Goal: Task Accomplishment & Management: Complete application form

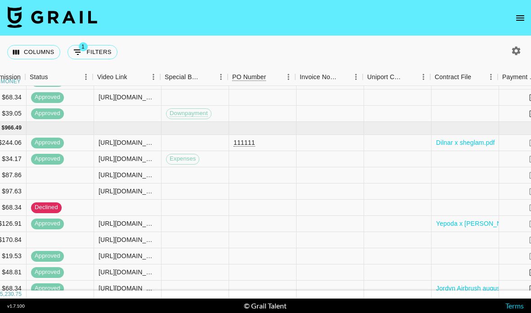
scroll to position [424, 993]
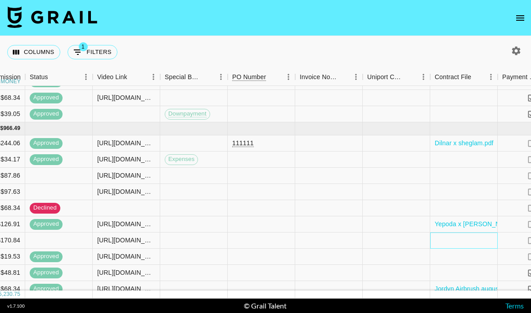
click at [466, 232] on div at bounding box center [463, 240] width 67 height 16
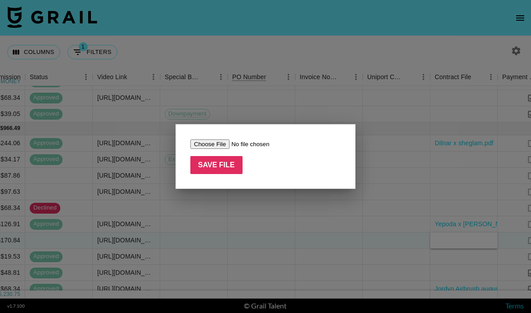
click at [227, 146] on input "file" at bounding box center [247, 143] width 114 height 9
click at [241, 125] on div "Save File" at bounding box center [265, 156] width 180 height 65
click at [227, 166] on input "Save File" at bounding box center [216, 165] width 52 height 18
click at [261, 116] on div at bounding box center [265, 156] width 531 height 313
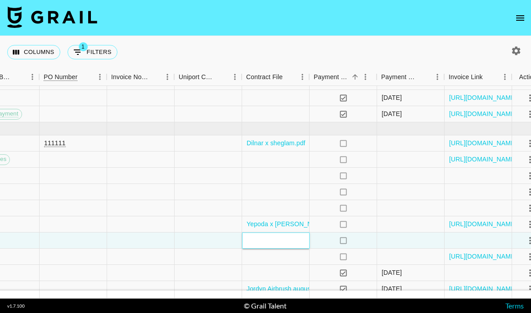
scroll to position [424, 1182]
click at [285, 232] on div at bounding box center [274, 240] width 67 height 16
click at [277, 232] on div at bounding box center [274, 240] width 67 height 16
click at [296, 232] on div at bounding box center [274, 240] width 67 height 16
click at [283, 184] on div at bounding box center [274, 192] width 67 height 16
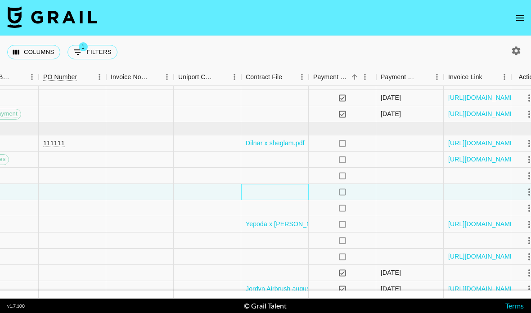
click at [283, 184] on div at bounding box center [274, 192] width 67 height 16
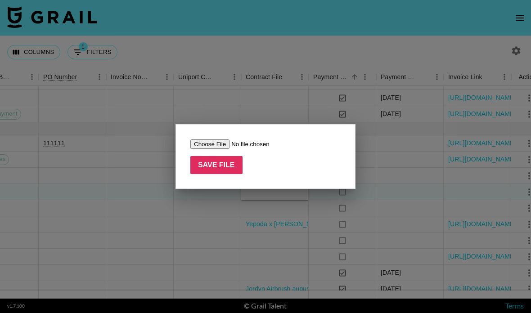
click at [337, 114] on div at bounding box center [265, 156] width 531 height 313
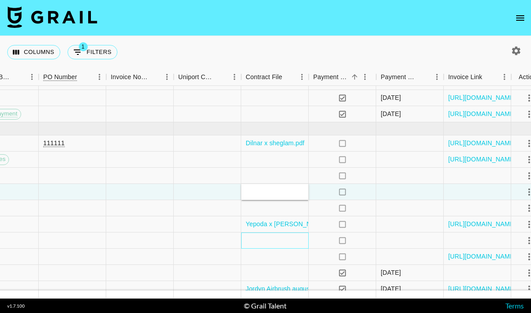
click at [281, 232] on div at bounding box center [274, 240] width 67 height 16
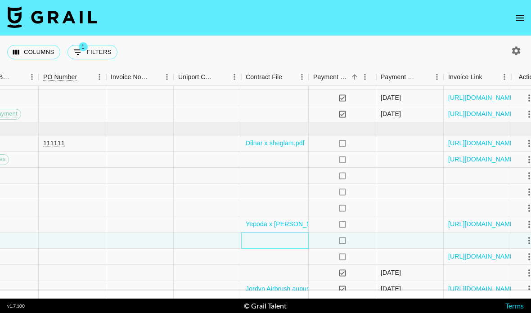
click at [287, 232] on div at bounding box center [274, 240] width 67 height 16
click at [286, 232] on div at bounding box center [274, 240] width 67 height 16
click at [283, 232] on div at bounding box center [274, 240] width 67 height 16
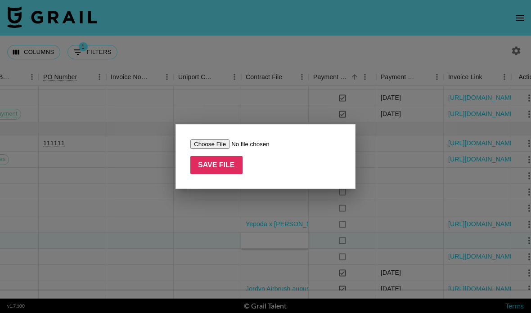
click at [220, 145] on input "file" at bounding box center [247, 143] width 114 height 9
click at [224, 143] on input "file" at bounding box center [247, 143] width 114 height 9
click at [217, 148] on input "file" at bounding box center [247, 143] width 114 height 9
click at [260, 216] on div at bounding box center [265, 156] width 531 height 313
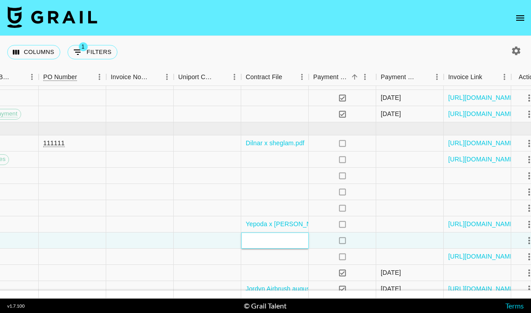
click at [286, 240] on div at bounding box center [274, 240] width 67 height 16
click at [285, 237] on div at bounding box center [274, 240] width 67 height 16
click at [268, 238] on div at bounding box center [274, 240] width 67 height 16
click at [281, 246] on div at bounding box center [274, 240] width 67 height 16
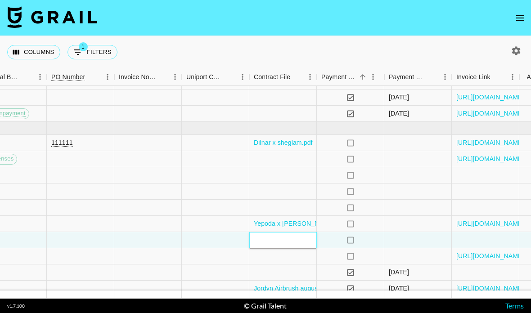
scroll to position [424, 1174]
click at [288, 206] on div at bounding box center [282, 208] width 67 height 16
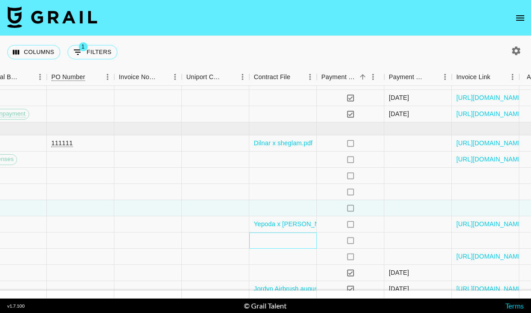
click at [281, 241] on div at bounding box center [282, 240] width 67 height 16
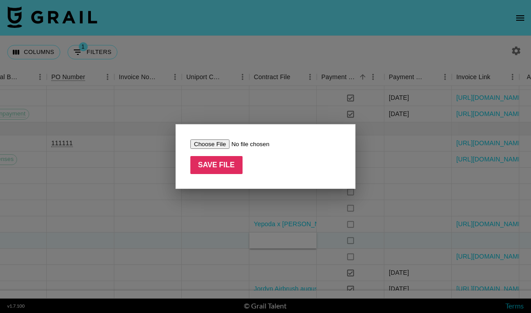
click at [227, 144] on input "file" at bounding box center [247, 143] width 114 height 9
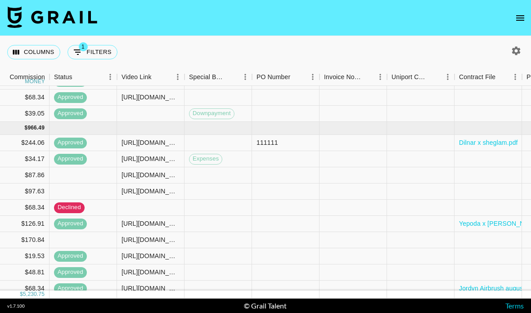
scroll to position [424, 969]
click at [250, 232] on div at bounding box center [218, 240] width 67 height 16
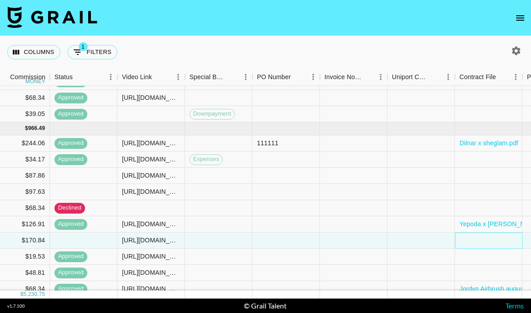
click at [486, 232] on div at bounding box center [488, 240] width 67 height 16
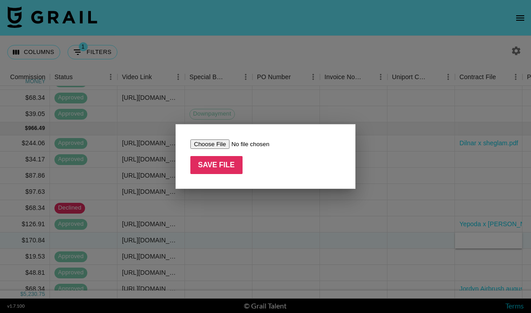
click at [225, 147] on input "file" at bounding box center [247, 143] width 114 height 9
type input "C:\fakepath\Malina X yepoda .pdf"
click at [223, 164] on input "Save File" at bounding box center [216, 165] width 52 height 18
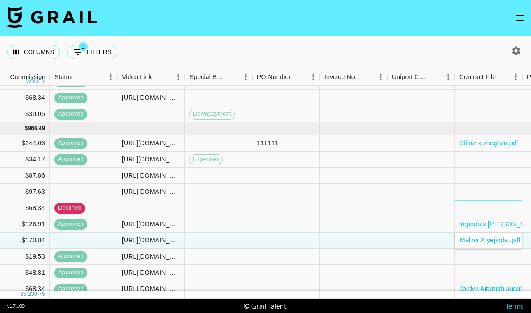
click at [478, 200] on div at bounding box center [488, 208] width 67 height 16
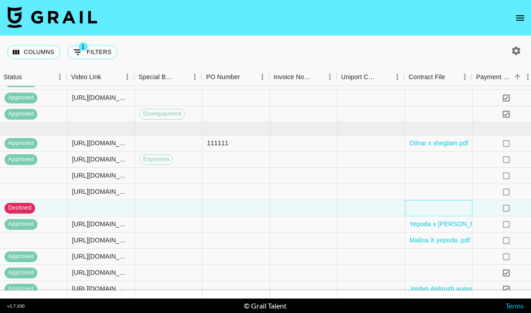
scroll to position [424, 1020]
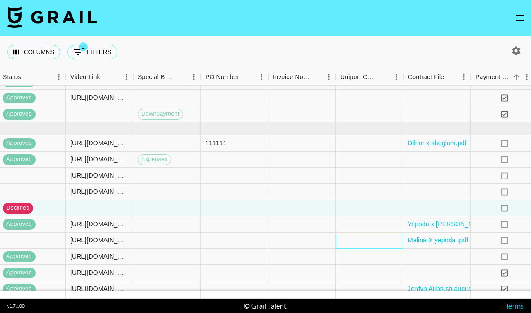
click at [398, 232] on div at bounding box center [368, 240] width 67 height 16
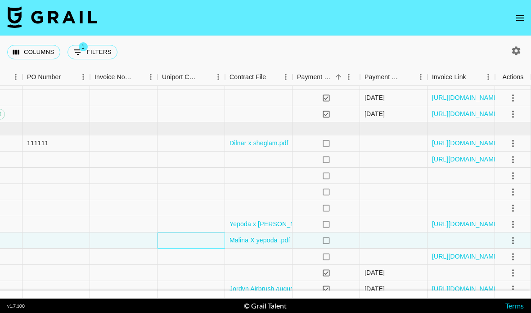
scroll to position [424, 1198]
click at [514, 235] on icon "select merge strategy" at bounding box center [512, 240] width 11 height 11
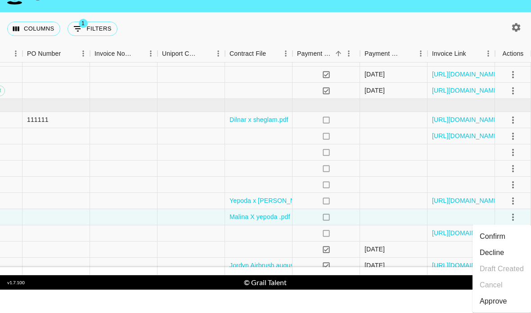
click at [500, 228] on li "Confirm" at bounding box center [501, 236] width 58 height 16
click at [507, 293] on li "Approve" at bounding box center [501, 301] width 58 height 16
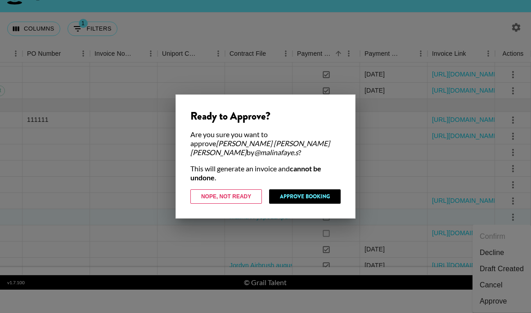
click at [320, 189] on button "Approve Booking" at bounding box center [304, 196] width 71 height 14
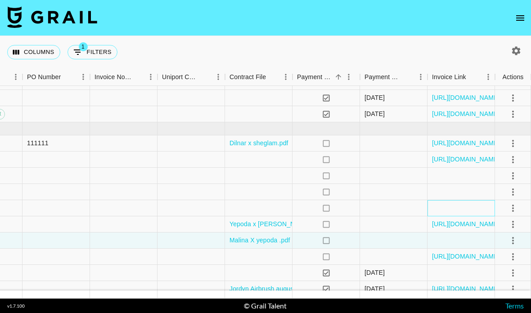
click at [475, 200] on div at bounding box center [460, 208] width 67 height 16
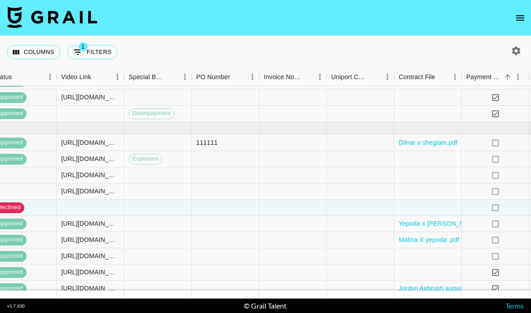
scroll to position [424, 1030]
click at [428, 168] on div at bounding box center [426, 176] width 67 height 16
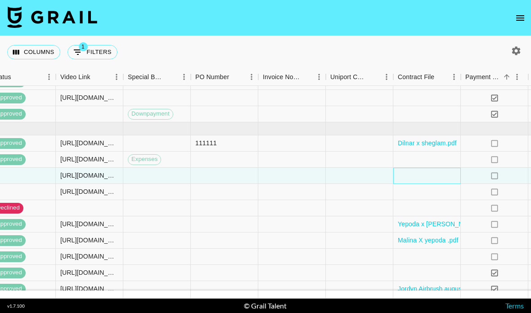
click at [425, 168] on div at bounding box center [426, 176] width 67 height 16
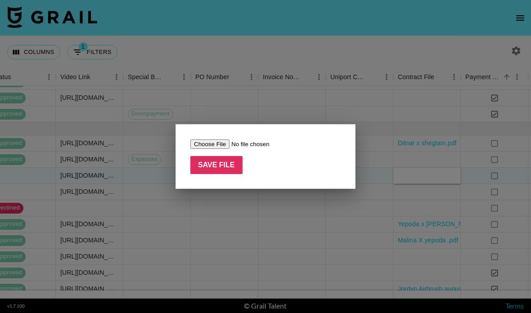
click at [224, 142] on input "file" at bounding box center [247, 143] width 114 height 9
click at [210, 140] on input "file" at bounding box center [247, 143] width 114 height 9
click at [141, 98] on div at bounding box center [265, 156] width 531 height 313
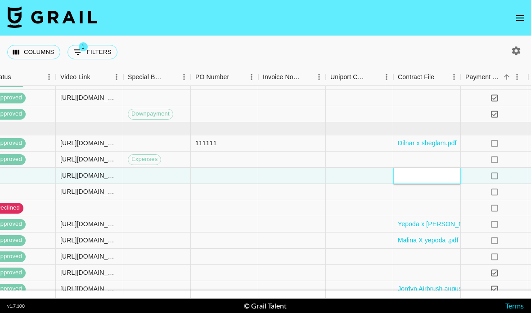
click at [426, 173] on div at bounding box center [426, 176] width 67 height 16
click at [435, 172] on div at bounding box center [426, 176] width 67 height 16
click at [430, 190] on div at bounding box center [426, 192] width 67 height 16
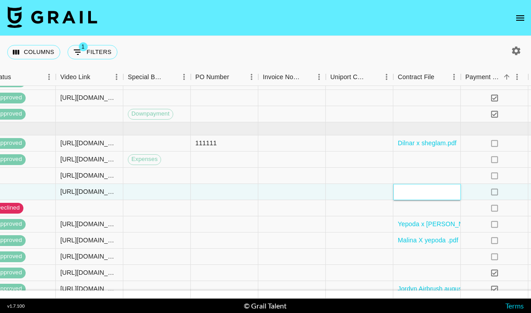
click at [429, 186] on div at bounding box center [426, 192] width 67 height 16
click at [420, 192] on div at bounding box center [426, 192] width 67 height 16
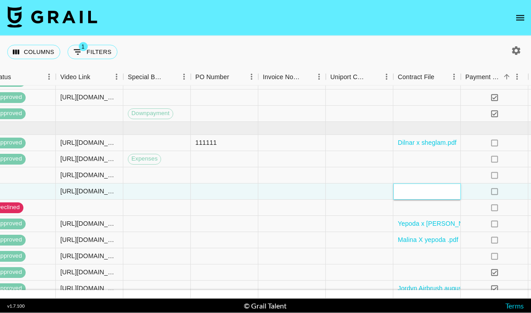
scroll to position [36, 0]
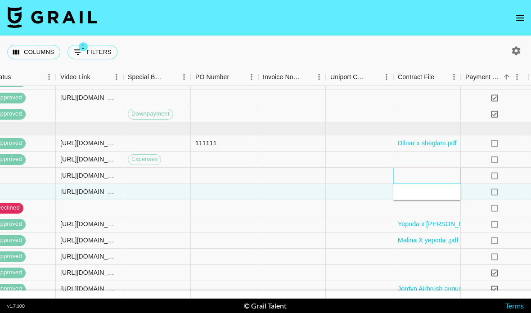
click at [429, 168] on div at bounding box center [426, 176] width 67 height 16
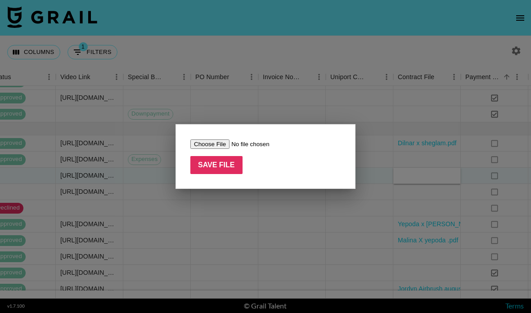
click at [214, 143] on input "file" at bounding box center [247, 143] width 114 height 9
click at [447, 70] on div at bounding box center [265, 156] width 531 height 313
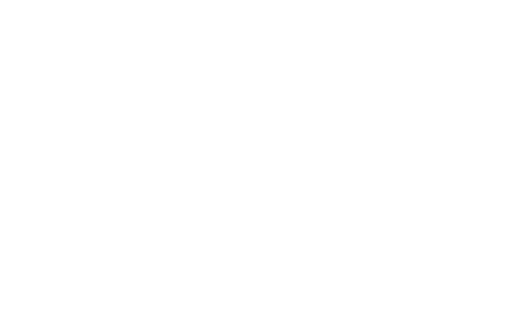
scroll to position [36, 0]
